Goal: Task Accomplishment & Management: Manage account settings

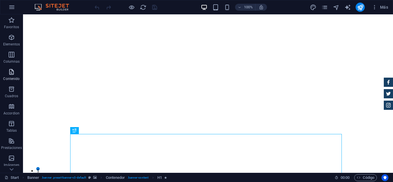
click at [8, 75] on icon "button" at bounding box center [11, 72] width 7 height 7
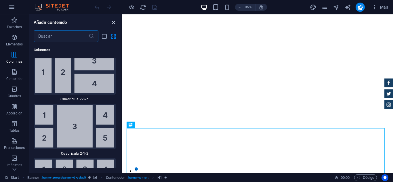
click at [115, 22] on icon "close panel" at bounding box center [113, 22] width 7 height 7
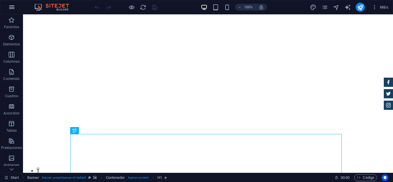
click at [13, 5] on icon "button" at bounding box center [11, 7] width 7 height 7
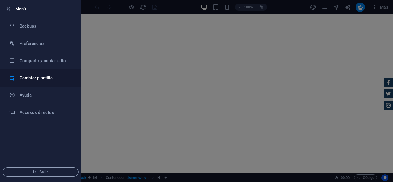
click at [37, 79] on h6 "Cambiar plantilla" at bounding box center [46, 78] width 53 height 7
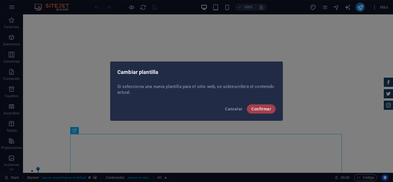
click at [266, 110] on span "Confirmar" at bounding box center [262, 109] width 20 height 5
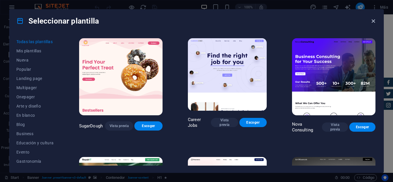
drag, startPoint x: 373, startPoint y: 20, endPoint x: 244, endPoint y: 10, distance: 129.4
click at [373, 20] on icon "button" at bounding box center [373, 21] width 7 height 7
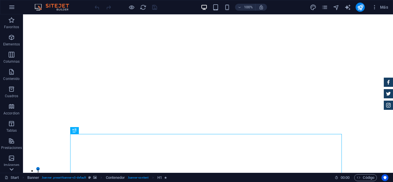
click at [12, 169] on icon at bounding box center [11, 170] width 8 height 8
click at [376, 6] on icon "button" at bounding box center [375, 7] width 6 height 6
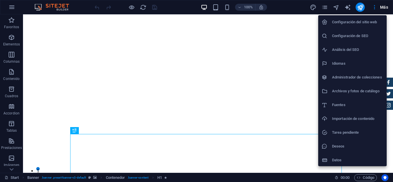
click at [335, 159] on h6 "Datos" at bounding box center [357, 160] width 51 height 7
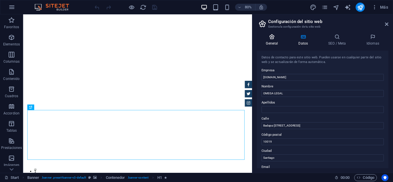
click at [272, 37] on icon at bounding box center [272, 37] width 30 height 6
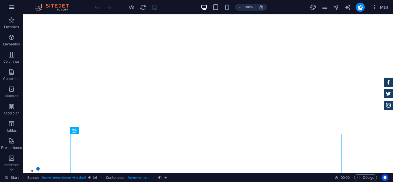
click at [10, 8] on icon "button" at bounding box center [11, 7] width 7 height 7
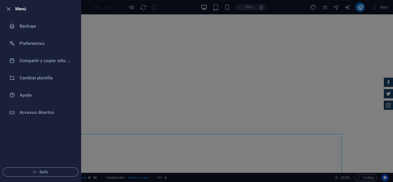
click at [197, 94] on div at bounding box center [196, 91] width 393 height 182
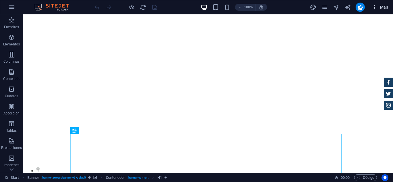
click at [374, 8] on icon "button" at bounding box center [375, 7] width 6 height 6
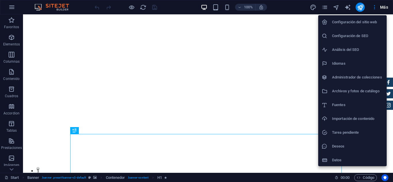
click at [343, 161] on h6 "Datos" at bounding box center [357, 160] width 51 height 7
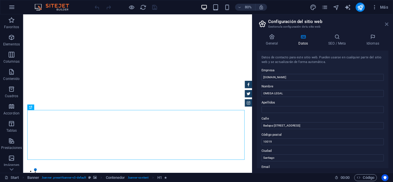
click at [386, 24] on icon at bounding box center [386, 24] width 3 height 5
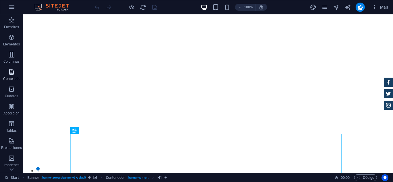
click at [10, 73] on icon "button" at bounding box center [11, 72] width 7 height 7
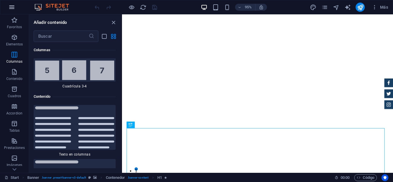
click at [9, 4] on icon "button" at bounding box center [11, 7] width 7 height 7
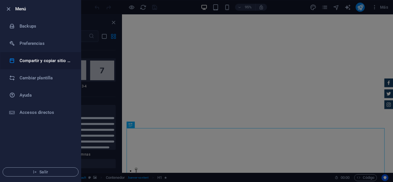
click at [37, 59] on h6 "Compartir y copiar sitio web" at bounding box center [46, 60] width 53 height 7
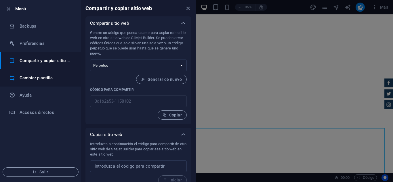
click at [52, 79] on h6 "Cambiar plantilla" at bounding box center [46, 78] width 53 height 7
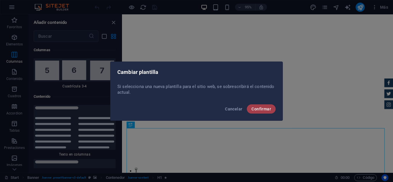
click at [265, 108] on span "Confirmar" at bounding box center [262, 109] width 20 height 5
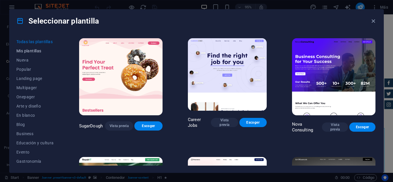
click at [34, 50] on span "Mis plantillas" at bounding box center [34, 51] width 37 height 5
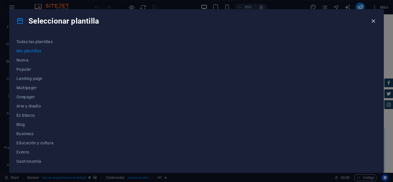
click at [375, 21] on icon "button" at bounding box center [373, 21] width 7 height 7
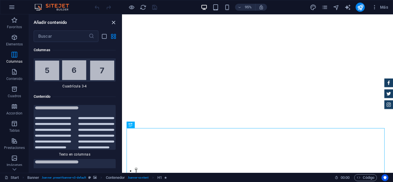
click at [112, 21] on icon "close panel" at bounding box center [113, 22] width 7 height 7
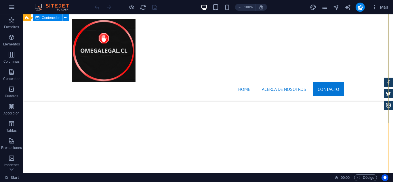
scroll to position [1044, 0]
